Goal: Task Accomplishment & Management: Use online tool/utility

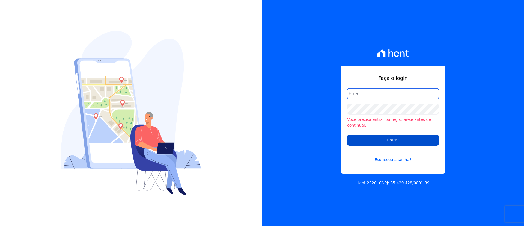
type input "[EMAIL_ADDRESS][DOMAIN_NAME]"
click at [386, 135] on input "Entrar" at bounding box center [393, 140] width 92 height 11
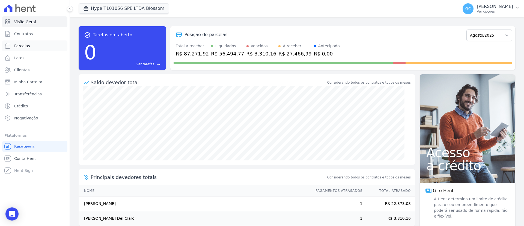
click at [26, 45] on span "Parcelas" at bounding box center [22, 45] width 16 height 5
select select
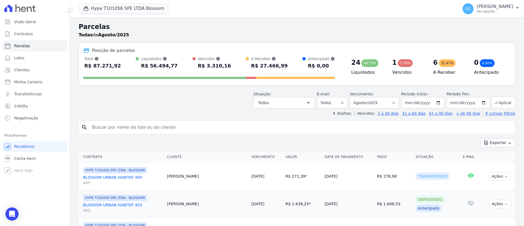
click at [171, 130] on input "search" at bounding box center [301, 127] width 424 height 11
paste input "[PERSON_NAME] [PERSON_NAME]"
type input "[PERSON_NAME] [PERSON_NAME]"
select select
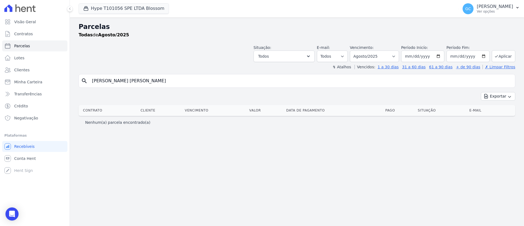
click at [158, 79] on input "[PERSON_NAME] [PERSON_NAME]" at bounding box center [301, 80] width 424 height 11
drag, startPoint x: 165, startPoint y: 80, endPoint x: 100, endPoint y: 98, distance: 67.1
click at [100, 98] on div "search [PERSON_NAME] [PERSON_NAME] Exportar Exportar PDF Exportar CSV Contrato …" at bounding box center [297, 101] width 437 height 54
type input "[PERSON_NAME]"
select select
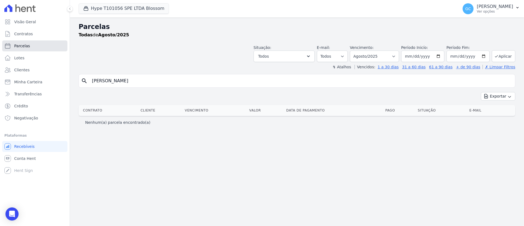
click at [30, 43] on link "Parcelas" at bounding box center [34, 45] width 65 height 11
select select
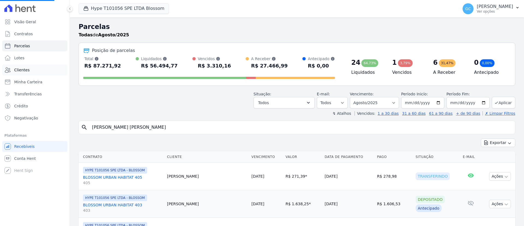
select select
click at [25, 73] on link "Clientes" at bounding box center [34, 69] width 65 height 11
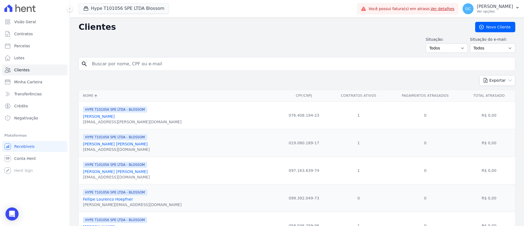
click at [151, 67] on input "search" at bounding box center [301, 63] width 424 height 11
paste input "[PERSON_NAME] [PERSON_NAME]"
type input "[PERSON_NAME] [PERSON_NAME]"
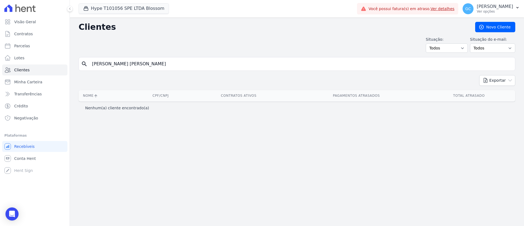
drag, startPoint x: 174, startPoint y: 65, endPoint x: 171, endPoint y: 67, distance: 3.7
click at [171, 67] on input "[PERSON_NAME] [PERSON_NAME]" at bounding box center [301, 63] width 424 height 11
click at [26, 42] on link "Parcelas" at bounding box center [34, 45] width 65 height 11
select select
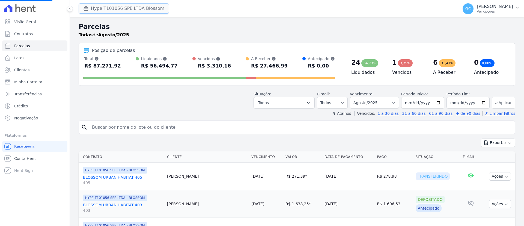
click at [102, 8] on button "Hype T101056 SPE LTDA Blossom" at bounding box center [124, 8] width 90 height 10
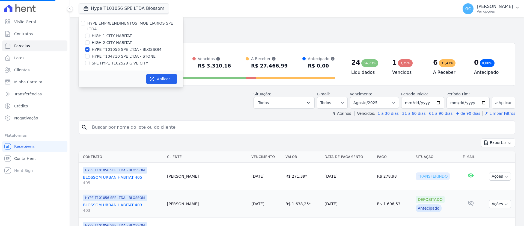
select select
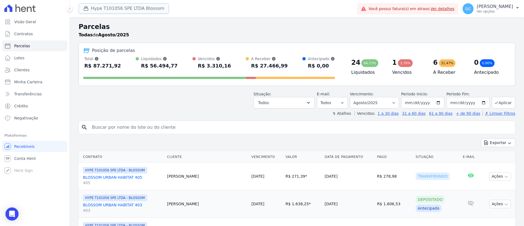
click at [94, 6] on button "Hype T101056 SPE LTDA Blossom" at bounding box center [124, 8] width 90 height 10
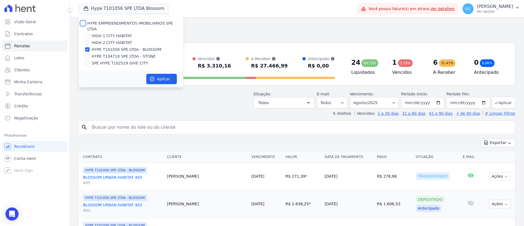
click at [84, 22] on input "HYPE EMPREENDIMENTOS IMOBILIARIOS SPE LTDA" at bounding box center [83, 23] width 4 height 4
checkbox input "true"
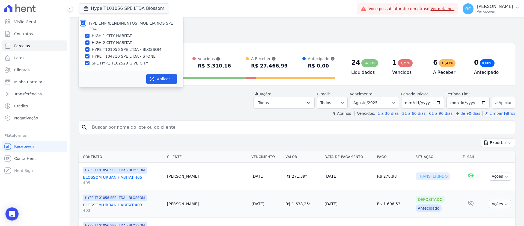
checkbox input "true"
click at [168, 74] on button "Aplicar" at bounding box center [161, 79] width 31 height 10
select select
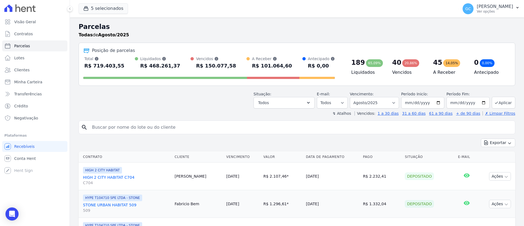
click at [149, 126] on input "search" at bounding box center [301, 127] width 424 height 11
paste input "[PERSON_NAME] [PERSON_NAME]"
type input "[PERSON_NAME] [PERSON_NAME]"
select select
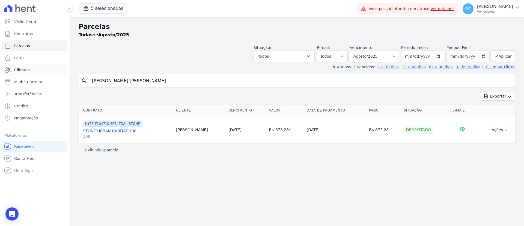
drag, startPoint x: 164, startPoint y: 79, endPoint x: 15, endPoint y: 68, distance: 149.2
click at [18, 73] on div "Visão Geral Contratos [GEOGRAPHIC_DATA] Lotes Clientes Minha Carteira Transferê…" at bounding box center [262, 113] width 524 height 226
paste input "[PERSON_NAME]"
type input "[PERSON_NAME]"
select select
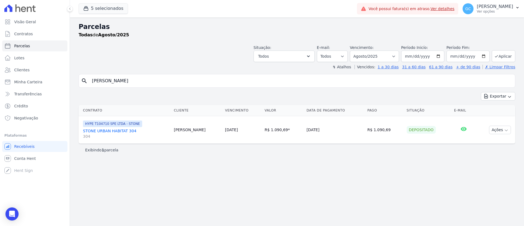
drag, startPoint x: 93, startPoint y: 80, endPoint x: 72, endPoint y: 69, distance: 23.6
click at [75, 76] on div "Parcelas Todas [PERSON_NAME]/2025 Situação: Agendado Em Aberto Pago Processando…" at bounding box center [297, 121] width 454 height 208
paste input "Alisson Da [PERSON_NAME]"
type input "Alisson Da [PERSON_NAME]"
select select
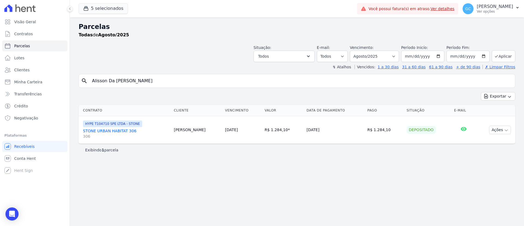
drag, startPoint x: 0, startPoint y: 73, endPoint x: 0, endPoint y: 66, distance: 6.3
click at [0, 68] on div "Visão Geral Contratos [GEOGRAPHIC_DATA] Lotes Clientes Minha Carteira Transferê…" at bounding box center [262, 113] width 524 height 226
paste input "lan [PERSON_NAME]"
type input "[PERSON_NAME] [PERSON_NAME] Wotcoski"
select select
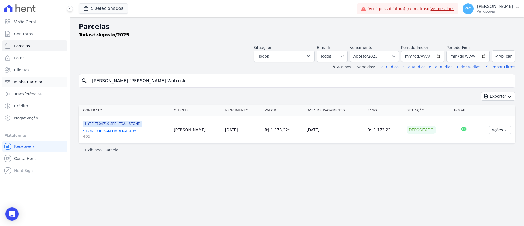
drag, startPoint x: 186, startPoint y: 79, endPoint x: 29, endPoint y: 79, distance: 157.5
click at [78, 83] on div "Parcelas Todas [PERSON_NAME]/2025 Situação: Agendado Em Aberto Pago Processando…" at bounding box center [297, 121] width 454 height 208
paste input "[PERSON_NAME] [PERSON_NAME]"
type input "[PERSON_NAME] [PERSON_NAME]"
select select
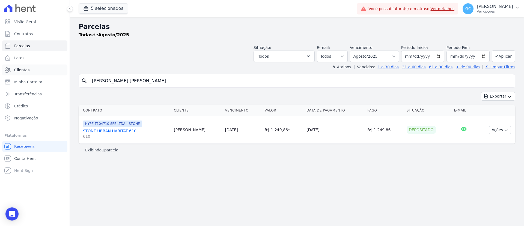
drag, startPoint x: 157, startPoint y: 80, endPoint x: 28, endPoint y: 68, distance: 129.7
click at [46, 71] on div "Visão Geral Contratos [GEOGRAPHIC_DATA] Lotes Clientes Minha Carteira Transferê…" at bounding box center [262, 113] width 524 height 226
paste input "[PERSON_NAME] [PERSON_NAME] [PERSON_NAME]"
type input "[PERSON_NAME] [PERSON_NAME] [PERSON_NAME]"
select select
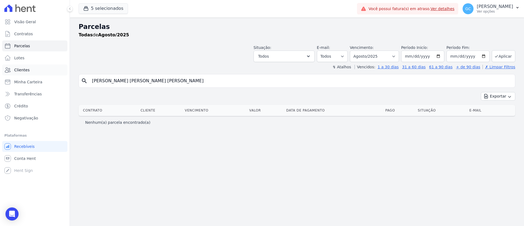
drag, startPoint x: 158, startPoint y: 83, endPoint x: 2, endPoint y: 71, distance: 156.3
click at [27, 75] on div "Visão Geral Contratos [GEOGRAPHIC_DATA] Lotes Clientes Minha Carteira Transferê…" at bounding box center [262, 113] width 524 height 226
paste input "cio [PERSON_NAME]"
type input "[PERSON_NAME] [PERSON_NAME]"
select select
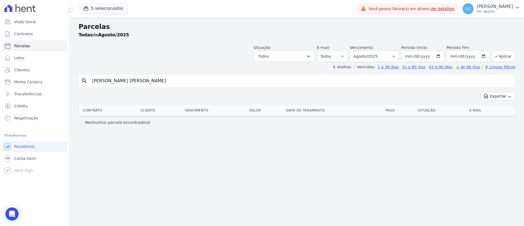
drag, startPoint x: 158, startPoint y: 88, endPoint x: 106, endPoint y: 97, distance: 52.8
click at [106, 97] on div "search [PERSON_NAME] [PERSON_NAME] Exportar Exportar PDF Exportar CSV Contrato …" at bounding box center [297, 101] width 437 height 54
type input "[PERSON_NAME]"
select select
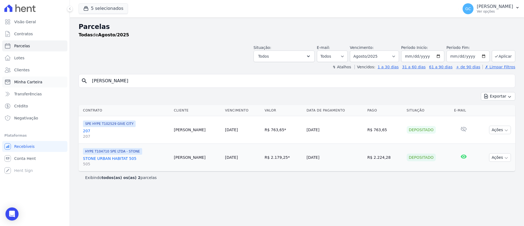
drag, startPoint x: 142, startPoint y: 81, endPoint x: 48, endPoint y: 76, distance: 94.3
click at [66, 82] on div "Visão Geral Contratos [GEOGRAPHIC_DATA] Lotes Clientes Minha Carteira Transferê…" at bounding box center [262, 113] width 524 height 226
paste input "[PERSON_NAME] [PERSON_NAME] [PERSON_NAME]"
type input "[PERSON_NAME] [PERSON_NAME] [PERSON_NAME]"
select select
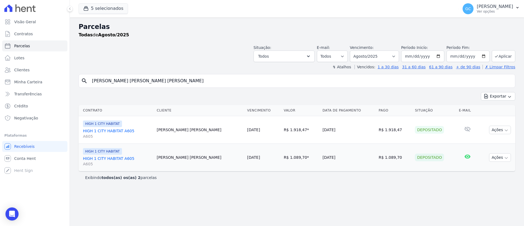
drag, startPoint x: 148, startPoint y: 80, endPoint x: 0, endPoint y: 70, distance: 148.3
click at [0, 70] on div "Visão Geral Contratos [GEOGRAPHIC_DATA] Lotes Clientes Minha Carteira Transferê…" at bounding box center [262, 113] width 524 height 226
select select
drag, startPoint x: 156, startPoint y: 77, endPoint x: 0, endPoint y: 67, distance: 156.2
click at [0, 69] on div "Visão Geral Contratos [GEOGRAPHIC_DATA] Lotes Clientes Minha Carteira Transferê…" at bounding box center [262, 113] width 524 height 226
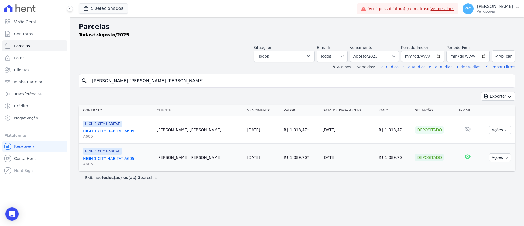
paste input "[PERSON_NAME] [PERSON_NAME]"
type input "[PERSON_NAME] [PERSON_NAME]"
select select
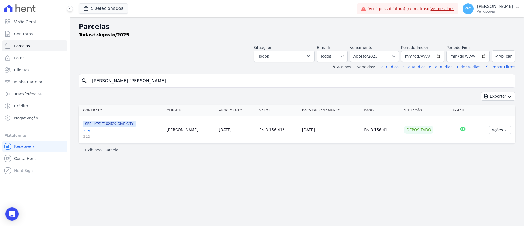
drag, startPoint x: 94, startPoint y: 75, endPoint x: 0, endPoint y: 75, distance: 93.9
click at [0, 75] on div "Visão Geral Contratos [GEOGRAPHIC_DATA] Lotes Clientes Minha Carteira Transferê…" at bounding box center [262, 113] width 524 height 226
paste input "[PERSON_NAME] Dos [PERSON_NAME]"
type input "[PERSON_NAME] Dos [PERSON_NAME]"
select select
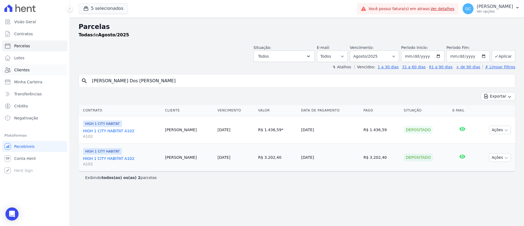
drag, startPoint x: 148, startPoint y: 80, endPoint x: 35, endPoint y: 71, distance: 113.6
click at [35, 71] on div "Visão Geral Contratos [GEOGRAPHIC_DATA] Lotes Clientes Minha Carteira Transferê…" at bounding box center [262, 113] width 524 height 226
paste input "[PERSON_NAME] [PERSON_NAME]"
type input "[PERSON_NAME] [PERSON_NAME]"
select select
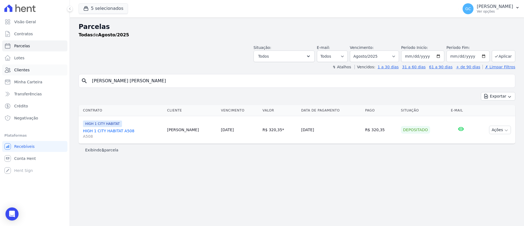
drag, startPoint x: 115, startPoint y: 72, endPoint x: 55, endPoint y: 72, distance: 59.8
click at [66, 72] on div "Visão Geral Contratos [GEOGRAPHIC_DATA] Lotes Clientes Minha Carteira Transferê…" at bounding box center [262, 113] width 524 height 226
click at [145, 79] on input "[PERSON_NAME] [PERSON_NAME]" at bounding box center [301, 80] width 424 height 11
drag, startPoint x: 178, startPoint y: 76, endPoint x: 0, endPoint y: 80, distance: 177.8
click at [4, 78] on div "Visão Geral Contratos [GEOGRAPHIC_DATA] Lotes Clientes Minha Carteira Transferê…" at bounding box center [262, 113] width 524 height 226
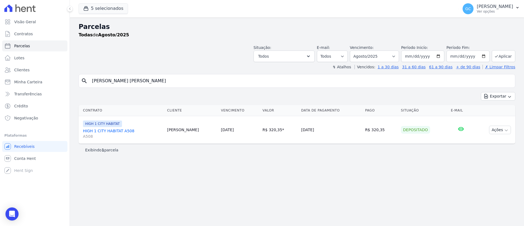
paste input "[PERSON_NAME] Do [PERSON_NAME]"
type input "[PERSON_NAME] Do [PERSON_NAME]"
select select
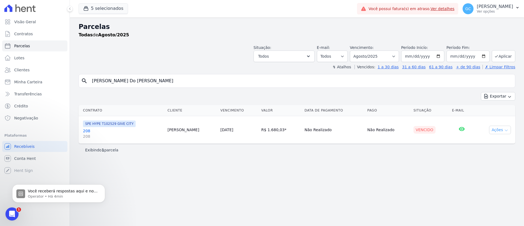
click at [498, 126] on button "Ações" at bounding box center [500, 130] width 22 height 8
click at [494, 141] on link "Ver boleto" at bounding box center [498, 142] width 52 height 10
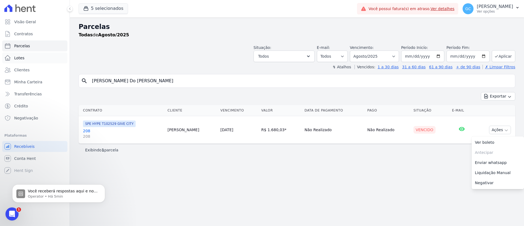
drag, startPoint x: 100, startPoint y: 78, endPoint x: 15, endPoint y: 61, distance: 86.9
click at [29, 71] on div "Visão Geral Contratos [GEOGRAPHIC_DATA] Lotes Clientes Minha Carteira Transferê…" at bounding box center [262, 113] width 524 height 226
paste input "[PERSON_NAME] Aubim"
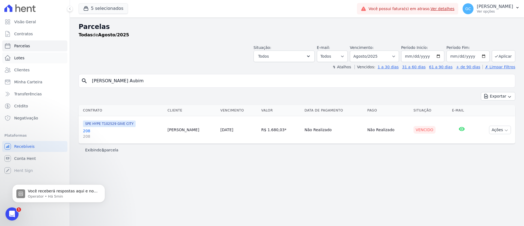
type input "[PERSON_NAME] Aubim"
select select
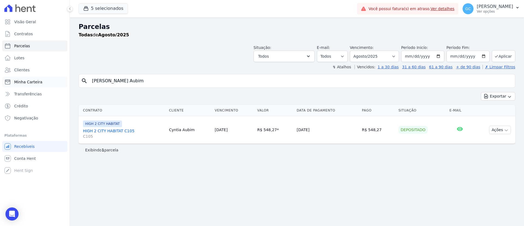
drag, startPoint x: 88, startPoint y: 80, endPoint x: 50, endPoint y: 81, distance: 37.9
click at [52, 81] on div "Visão Geral Contratos [GEOGRAPHIC_DATA] Lotes Clientes Minha Carteira Transferê…" at bounding box center [262, 113] width 524 height 226
paste input "[PERSON_NAME] [PERSON_NAME]"
type input "[PERSON_NAME] [PERSON_NAME]"
select select
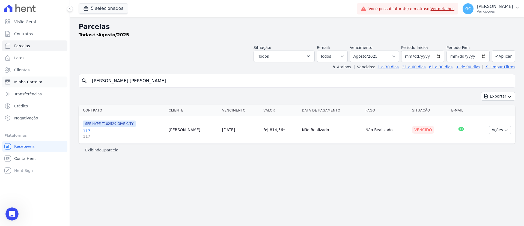
drag, startPoint x: 151, startPoint y: 85, endPoint x: 32, endPoint y: 82, distance: 118.2
click at [33, 82] on div "Visão Geral Contratos [GEOGRAPHIC_DATA] Lotes Clientes Minha Carteira Transferê…" at bounding box center [262, 113] width 524 height 226
paste input "[PERSON_NAME] Preres Da Silv"
type input "[PERSON_NAME] Preres [PERSON_NAME]"
select select
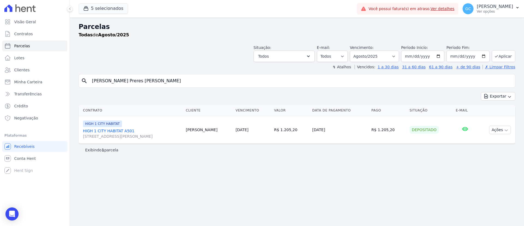
drag, startPoint x: 80, startPoint y: 76, endPoint x: 0, endPoint y: 66, distance: 80.9
click at [0, 69] on div "Visão Geral Contratos [GEOGRAPHIC_DATA] Lotes Clientes Minha Carteira Transferê…" at bounding box center [262, 113] width 524 height 226
paste input "[PERSON_NAME]"
type input "[PERSON_NAME]"
select select
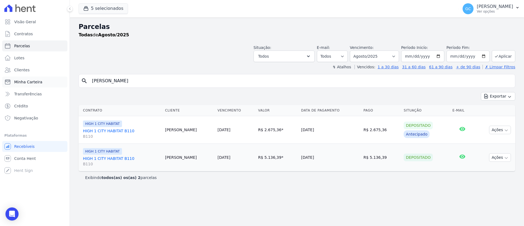
drag, startPoint x: 76, startPoint y: 81, endPoint x: 51, endPoint y: 78, distance: 24.4
click at [55, 80] on div "Visão Geral Contratos [GEOGRAPHIC_DATA] Lotes Clientes Minha Carteira Transferê…" at bounding box center [262, 113] width 524 height 226
paste input "[PERSON_NAME] Dos Santo"
type input "[PERSON_NAME] Milena Dos [PERSON_NAME]"
select select
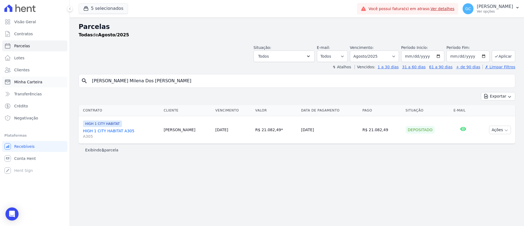
drag, startPoint x: 144, startPoint y: 84, endPoint x: 33, endPoint y: 80, distance: 111.5
click at [33, 80] on div "Visão Geral Contratos [GEOGRAPHIC_DATA] Lotes Clientes Minha Carteira Transferê…" at bounding box center [262, 113] width 524 height 226
paste input "[PERSON_NAME]"
type input "[PERSON_NAME]"
select select
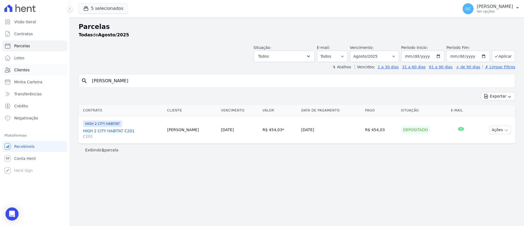
click at [29, 66] on div "Visão Geral Contratos [GEOGRAPHIC_DATA] Lotes Clientes Minha Carteira Transferê…" at bounding box center [262, 113] width 524 height 226
paste input "[PERSON_NAME]"
type input "[PERSON_NAME]"
select select
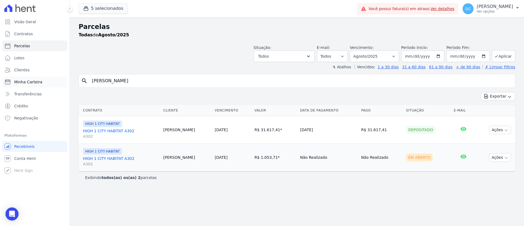
drag, startPoint x: 161, startPoint y: 83, endPoint x: 46, endPoint y: 79, distance: 115.0
click at [52, 80] on div "Visão Geral Contratos [GEOGRAPHIC_DATA] Lotes Clientes Minha Carteira Transferê…" at bounding box center [262, 113] width 524 height 226
paste input "[PERSON_NAME] [PERSON_NAME]"
type input "[PERSON_NAME] [PERSON_NAME]"
select select
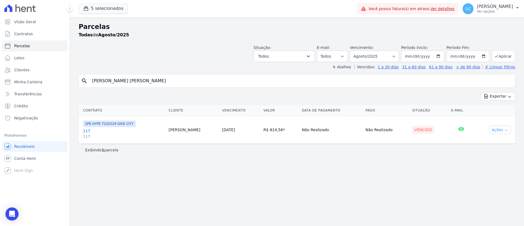
click at [497, 130] on button "Ações" at bounding box center [500, 130] width 22 height 8
click at [498, 144] on link "Ver boleto" at bounding box center [498, 142] width 52 height 10
